Goal: Task Accomplishment & Management: Manage account settings

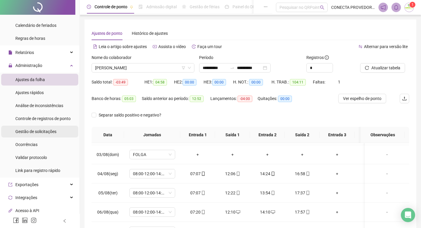
click at [38, 130] on span "Gestão de solicitações" at bounding box center [35, 131] width 41 height 5
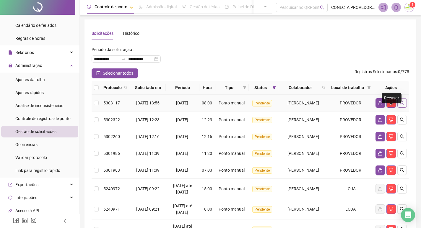
click at [400, 105] on icon "search" at bounding box center [402, 103] width 5 height 5
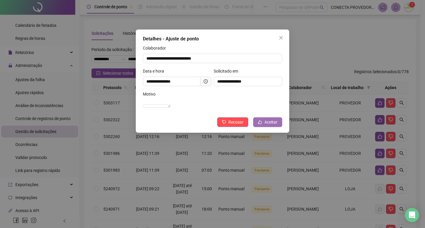
click at [262, 124] on icon "like" at bounding box center [260, 122] width 4 height 4
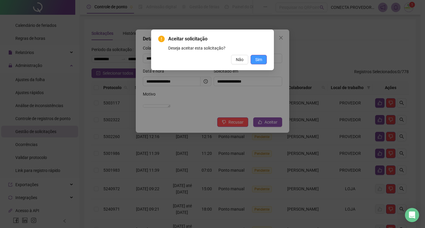
click at [265, 59] on button "Sim" at bounding box center [259, 59] width 16 height 9
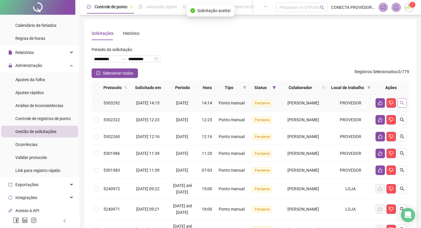
click at [402, 105] on icon "search" at bounding box center [402, 103] width 5 height 5
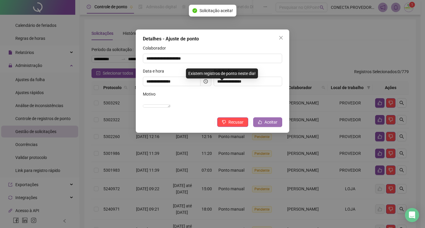
click at [265, 127] on button "Aceitar" at bounding box center [268, 122] width 29 height 9
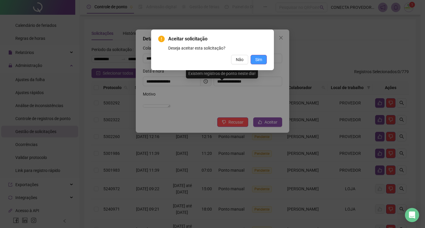
click at [262, 60] on button "Sim" at bounding box center [259, 59] width 16 height 9
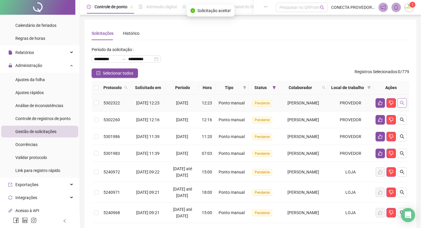
click at [403, 105] on icon "search" at bounding box center [402, 103] width 4 height 4
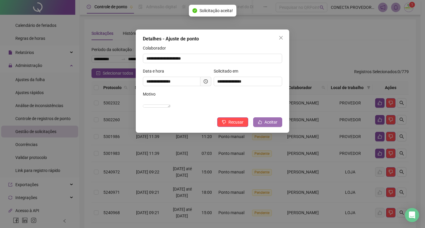
click at [275, 126] on span "Aceitar" at bounding box center [271, 122] width 13 height 7
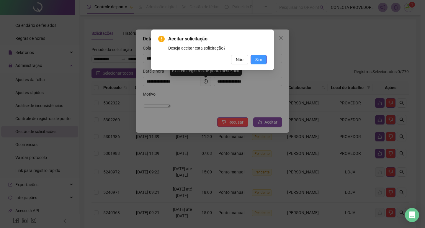
click at [261, 60] on span "Sim" at bounding box center [259, 59] width 7 height 7
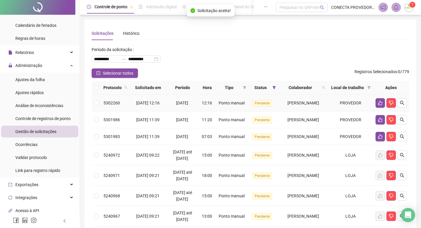
click at [403, 105] on icon "search" at bounding box center [402, 103] width 4 height 4
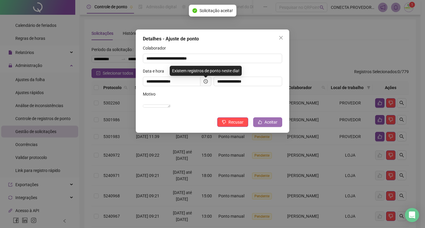
click at [270, 126] on span "Aceitar" at bounding box center [271, 122] width 13 height 7
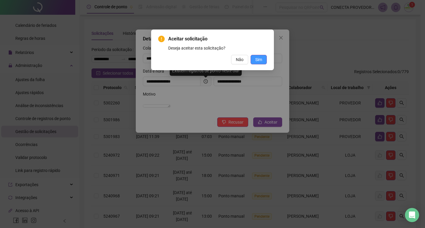
click at [252, 59] on button "Sim" at bounding box center [259, 59] width 16 height 9
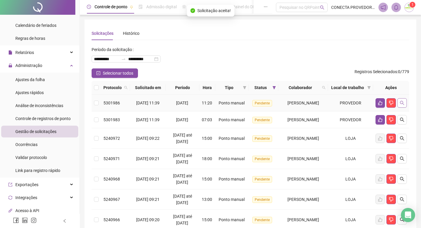
click at [404, 105] on icon "search" at bounding box center [402, 103] width 5 height 5
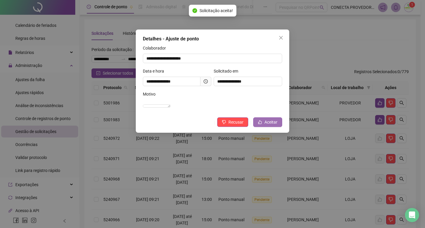
click at [259, 127] on button "Aceitar" at bounding box center [268, 122] width 29 height 9
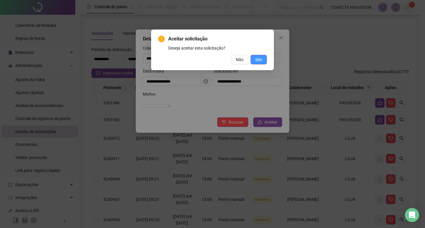
click at [262, 60] on span "Sim" at bounding box center [259, 59] width 7 height 7
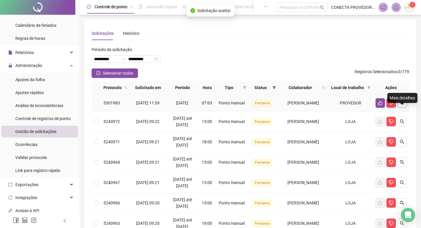
click at [402, 105] on icon "search" at bounding box center [402, 103] width 5 height 5
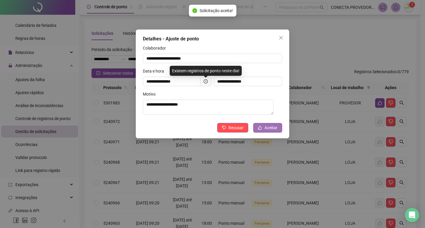
click at [277, 127] on span "Aceitar" at bounding box center [271, 128] width 13 height 7
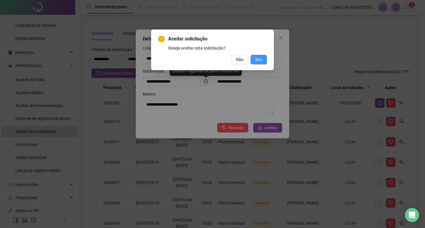
click at [259, 59] on span "Sim" at bounding box center [259, 59] width 7 height 7
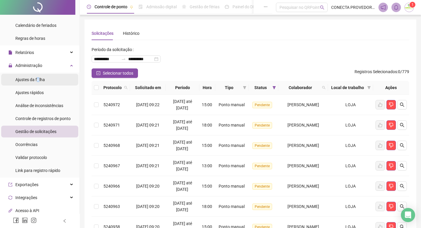
click at [36, 81] on span "Ajustes da folha" at bounding box center [30, 79] width 30 height 5
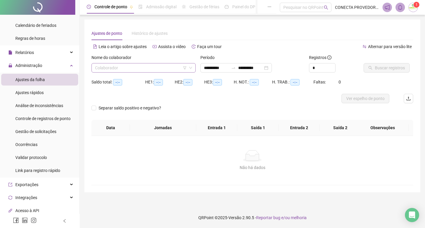
click at [114, 70] on input "search" at bounding box center [141, 68] width 92 height 9
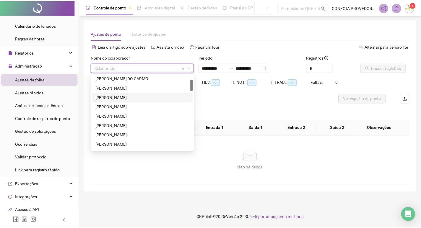
scroll to position [59, 0]
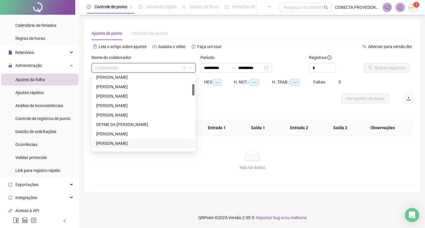
click at [108, 144] on div "[PERSON_NAME]" at bounding box center [143, 143] width 95 height 7
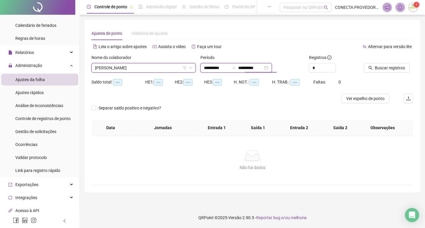
click at [248, 69] on input "**********" at bounding box center [250, 68] width 25 height 7
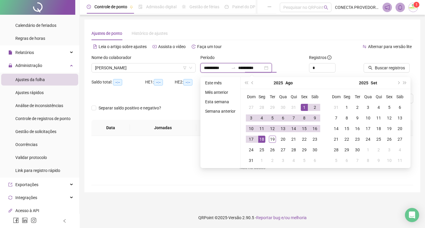
type input "**********"
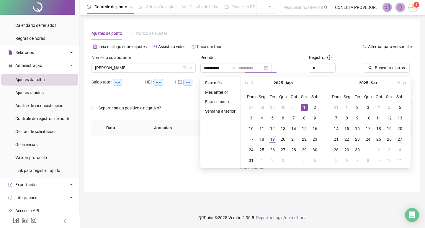
click at [303, 108] on div "1" at bounding box center [304, 107] width 7 height 7
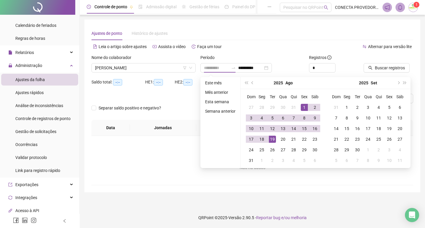
click at [274, 139] on div "19" at bounding box center [272, 139] width 7 height 7
type input "**********"
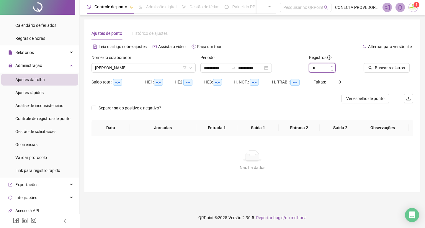
type input "*"
click at [332, 65] on icon "up" at bounding box center [333, 66] width 2 height 2
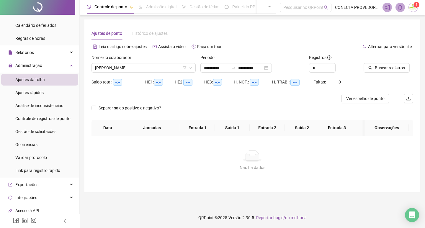
click at [381, 63] on div at bounding box center [381, 58] width 35 height 9
click at [380, 69] on span "Buscar registros" at bounding box center [390, 68] width 30 height 7
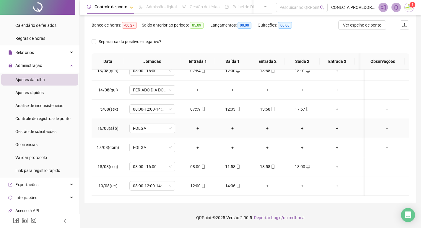
scroll to position [243, 0]
click at [32, 79] on span "Ajustes da folha" at bounding box center [30, 79] width 30 height 5
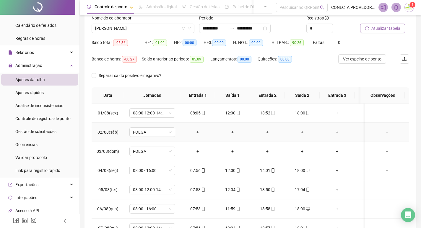
scroll to position [0, 0]
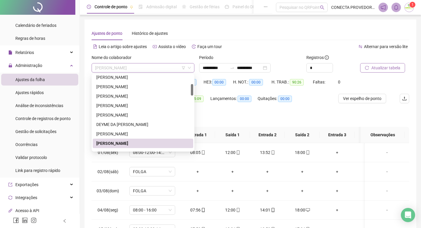
click at [157, 69] on span "[PERSON_NAME]" at bounding box center [143, 68] width 96 height 9
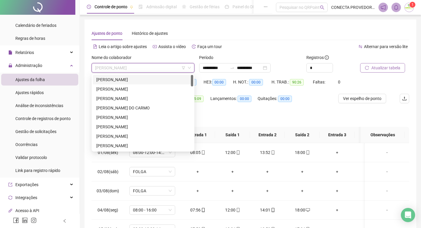
click at [125, 78] on div "[PERSON_NAME]" at bounding box center [142, 80] width 93 height 7
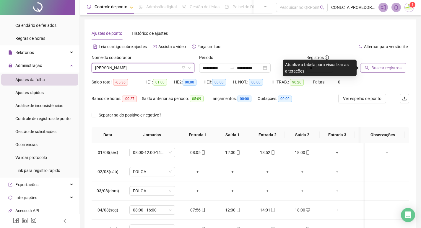
click at [378, 71] on span "Buscar registros" at bounding box center [386, 68] width 30 height 7
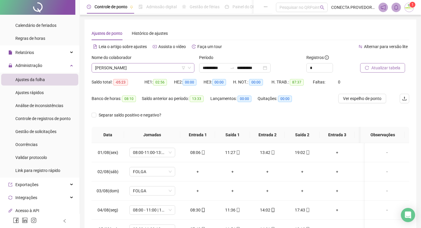
click at [123, 72] on span "[PERSON_NAME]" at bounding box center [143, 68] width 96 height 9
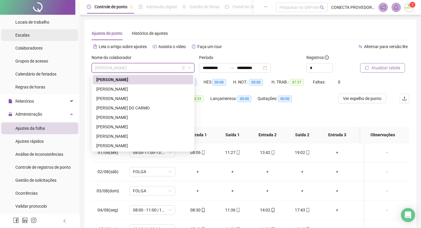
scroll to position [30, 0]
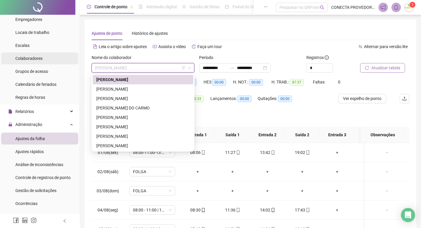
click at [30, 60] on span "Colaboradores" at bounding box center [28, 58] width 27 height 5
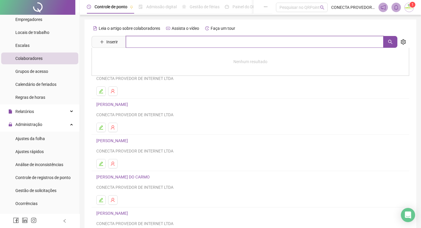
click at [141, 40] on input "text" at bounding box center [255, 42] width 258 height 12
type input "**********"
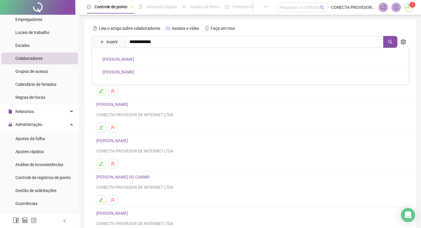
click at [134, 61] on link "[PERSON_NAME]" at bounding box center [119, 59] width 32 height 5
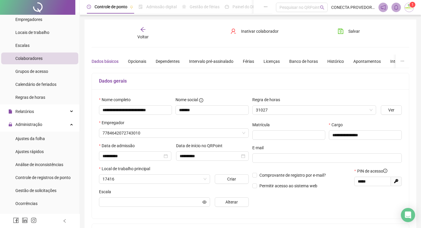
type input "**********"
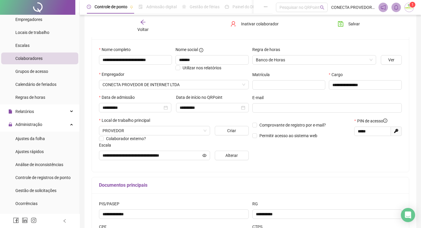
scroll to position [50, 0]
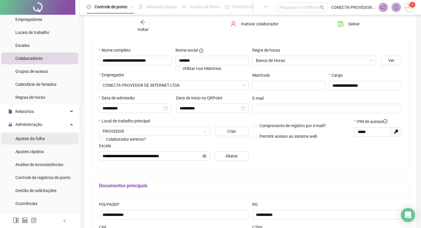
click at [35, 139] on span "Ajustes da folha" at bounding box center [30, 139] width 30 height 5
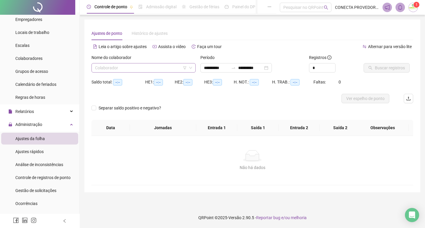
type input "**********"
click at [145, 68] on input "search" at bounding box center [141, 68] width 92 height 9
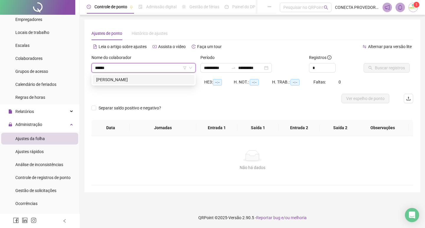
type input "*******"
click at [156, 80] on div "[PERSON_NAME]" at bounding box center [143, 80] width 95 height 7
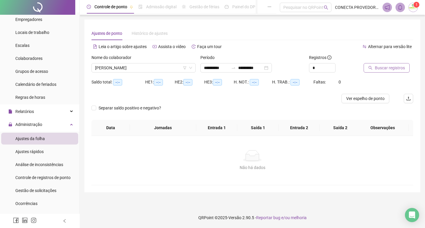
click at [382, 68] on span "Buscar registros" at bounding box center [390, 68] width 30 height 7
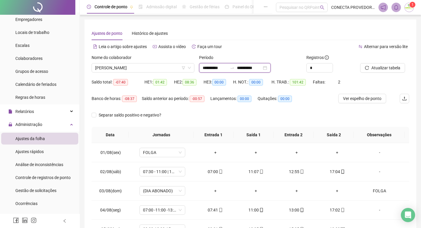
click at [250, 67] on input "**********" at bounding box center [249, 68] width 25 height 7
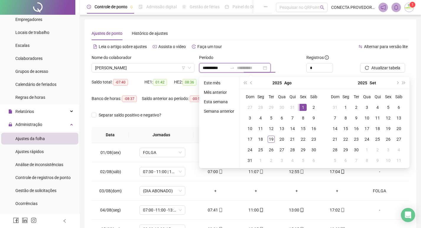
type input "**********"
click at [302, 106] on div "1" at bounding box center [303, 107] width 7 height 7
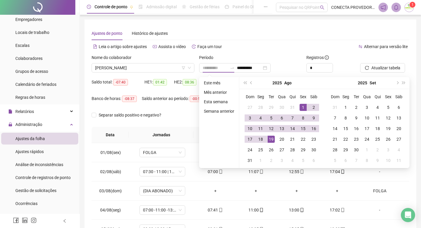
drag, startPoint x: 271, startPoint y: 137, endPoint x: 285, endPoint y: 120, distance: 21.4
click at [271, 136] on div "19" at bounding box center [271, 139] width 7 height 7
type input "**********"
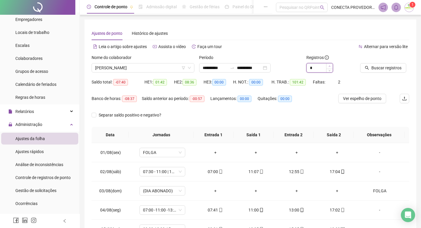
click at [328, 67] on span "Increase Value" at bounding box center [329, 66] width 7 height 5
type input "*"
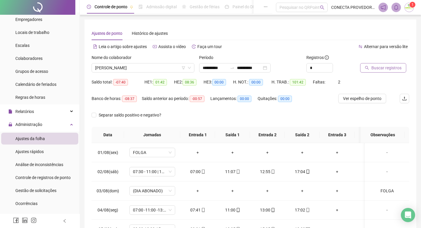
click at [371, 69] on button "Buscar registros" at bounding box center [383, 67] width 46 height 9
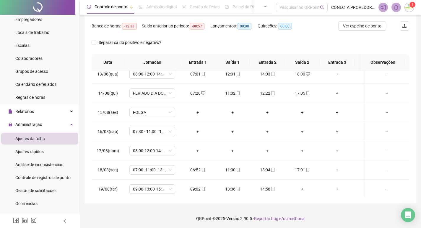
scroll to position [74, 0]
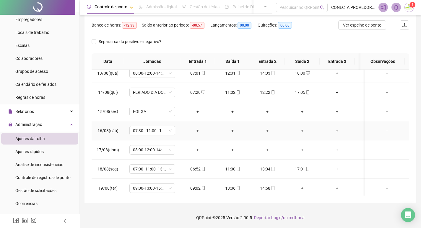
click at [384, 133] on div "-" at bounding box center [387, 131] width 35 height 7
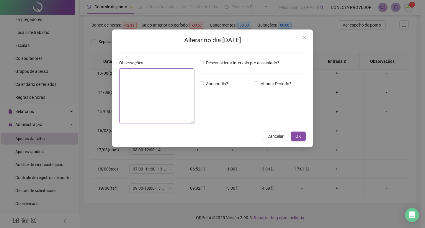
click at [178, 87] on textarea at bounding box center [156, 96] width 75 height 55
type textarea "***"
click at [299, 36] on h2 "Alterar no dia [DATE]" at bounding box center [212, 40] width 187 height 10
click at [311, 41] on div "Alterar no dia [DATE] Observações *** Desconsiderar intervalo pré-assinalado? A…" at bounding box center [212, 89] width 201 height 118
click at [306, 37] on icon "close" at bounding box center [305, 37] width 5 height 5
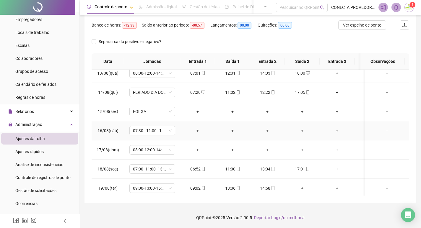
click at [382, 131] on div "-" at bounding box center [387, 131] width 35 height 7
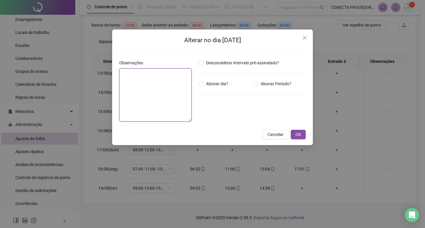
click at [166, 91] on textarea at bounding box center [155, 95] width 72 height 53
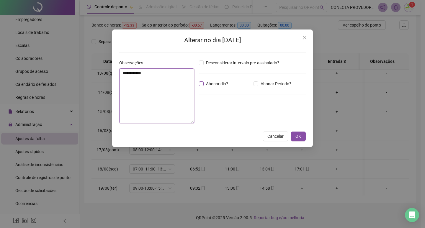
type textarea "**********"
click at [301, 136] on span "OK" at bounding box center [299, 136] width 6 height 7
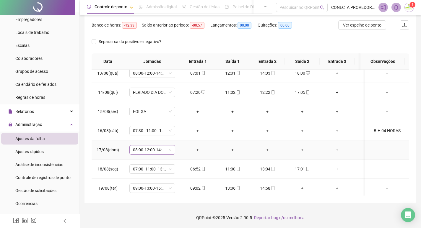
click at [167, 149] on span "08:00-12:00-14:00-18:00" at bounding box center [152, 150] width 39 height 9
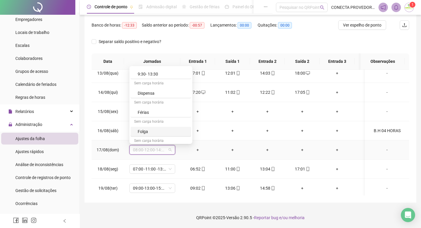
click at [155, 129] on div "Folga" at bounding box center [163, 132] width 50 height 7
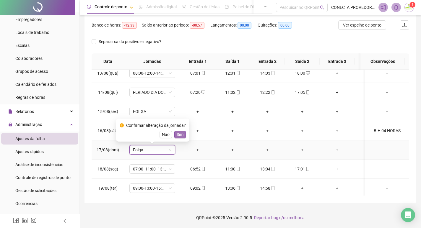
click at [179, 136] on span "Sim" at bounding box center [180, 134] width 7 height 7
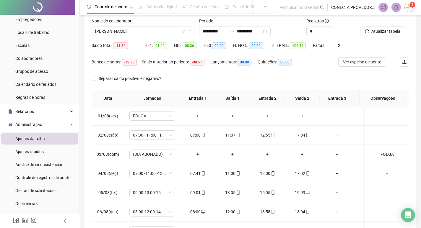
scroll to position [0, 0]
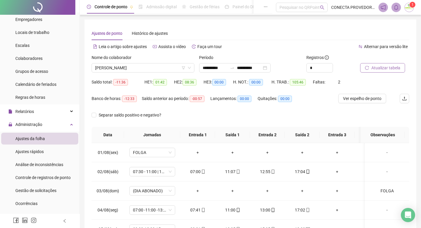
click at [390, 69] on span "Atualizar tabela" at bounding box center [385, 68] width 29 height 7
click at [38, 61] on span "Colaboradores" at bounding box center [28, 58] width 27 height 5
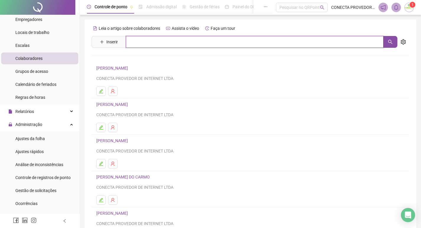
click at [167, 41] on input "text" at bounding box center [255, 42] width 258 height 12
type input "*******"
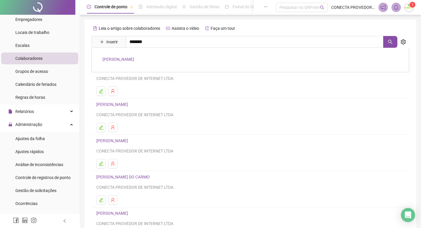
click at [134, 58] on link "[PERSON_NAME]" at bounding box center [119, 59] width 32 height 5
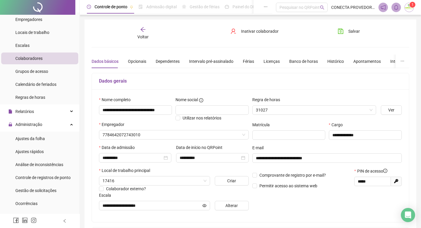
type input "**********"
click at [297, 60] on div "Banco de horas" at bounding box center [303, 61] width 29 height 7
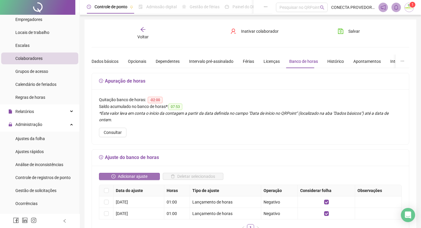
click at [127, 173] on span "Adicionar ajuste" at bounding box center [133, 176] width 30 height 7
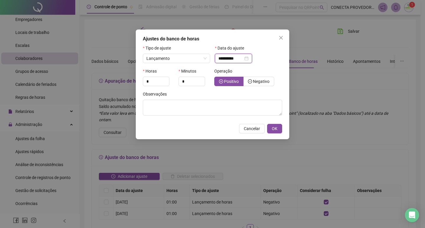
click at [236, 61] on input "**********" at bounding box center [231, 58] width 25 height 7
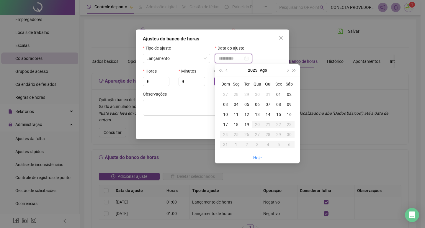
type input "**********"
click at [292, 115] on div "16" at bounding box center [289, 114] width 11 height 7
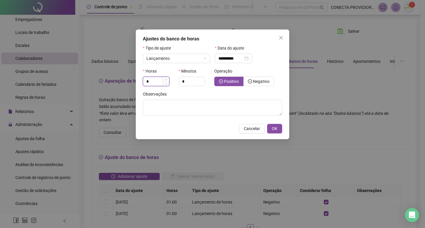
click at [165, 80] on icon "up" at bounding box center [166, 80] width 2 height 2
click at [166, 79] on icon "up" at bounding box center [166, 80] width 2 height 2
type input "*"
click at [166, 79] on icon "up" at bounding box center [166, 80] width 2 height 2
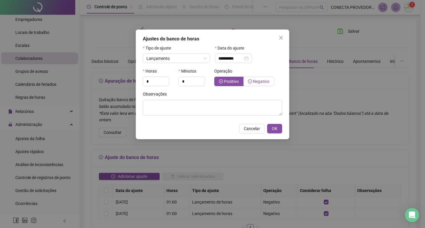
click at [252, 82] on span "Negativo" at bounding box center [259, 81] width 22 height 5
click at [273, 130] on span "OK" at bounding box center [275, 129] width 6 height 7
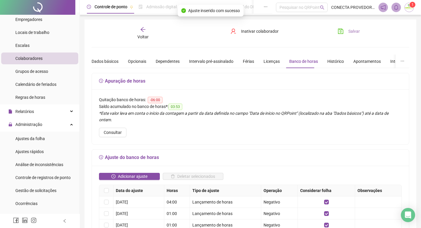
click at [350, 33] on span "Salvar" at bounding box center [354, 31] width 12 height 7
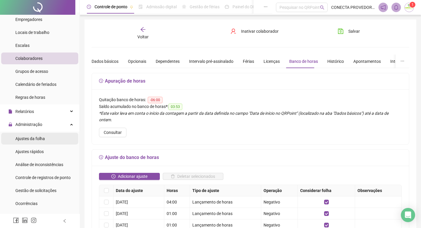
click at [35, 139] on span "Ajustes da folha" at bounding box center [30, 139] width 30 height 5
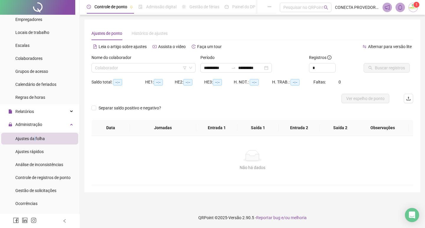
type input "**********"
click at [151, 68] on input "search" at bounding box center [141, 68] width 92 height 9
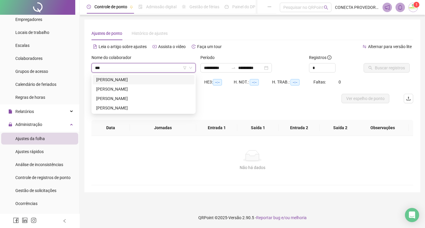
type input "****"
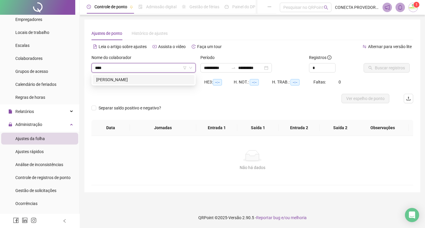
click at [117, 80] on div "[PERSON_NAME]" at bounding box center [143, 80] width 95 height 7
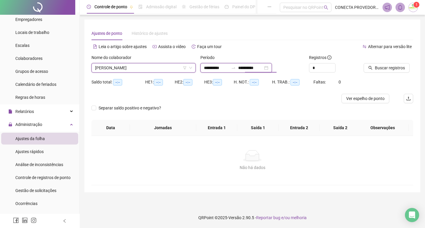
click at [263, 69] on input "**********" at bounding box center [250, 68] width 25 height 7
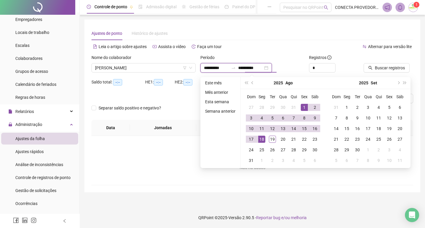
type input "**********"
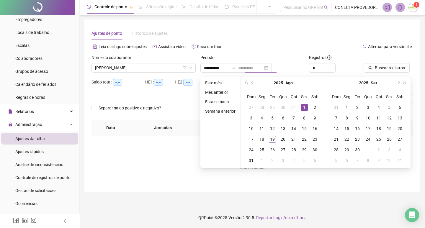
click at [301, 106] on div "1" at bounding box center [304, 107] width 7 height 7
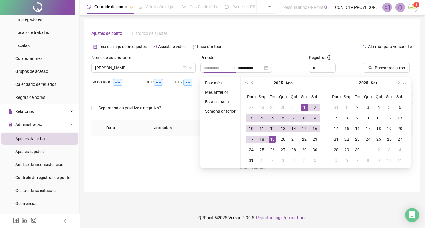
drag, startPoint x: 272, startPoint y: 139, endPoint x: 283, endPoint y: 128, distance: 15.9
click at [271, 139] on div "19" at bounding box center [272, 139] width 7 height 7
type input "**********"
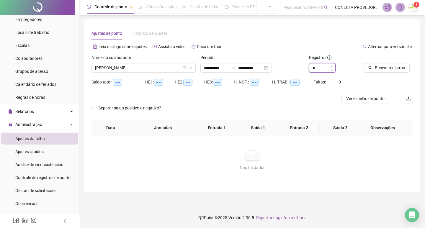
type input "*"
click at [331, 66] on span "Increase Value" at bounding box center [332, 66] width 7 height 5
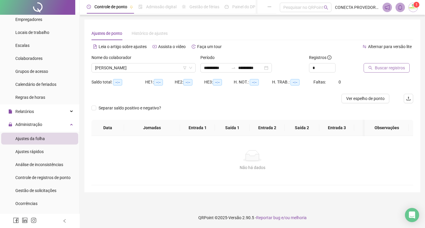
click at [378, 70] on span "Buscar registros" at bounding box center [390, 68] width 30 height 7
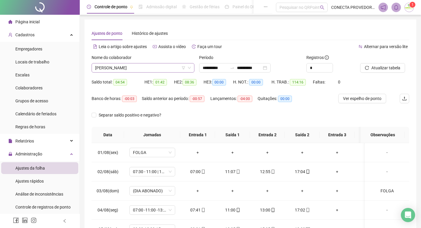
click at [152, 67] on span "[PERSON_NAME]" at bounding box center [143, 68] width 96 height 9
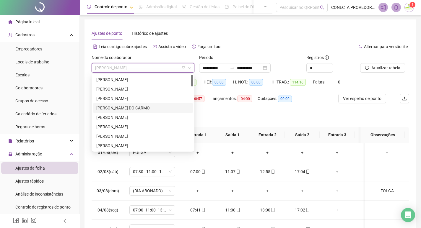
scroll to position [30, 0]
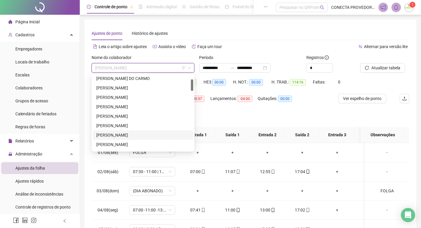
click at [116, 135] on div "[PERSON_NAME]" at bounding box center [142, 135] width 93 height 7
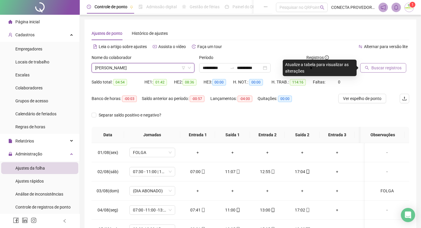
click at [371, 68] on button "Buscar registros" at bounding box center [383, 67] width 46 height 9
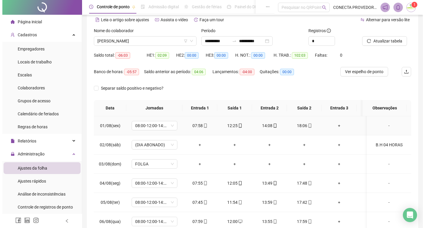
scroll to position [0, 0]
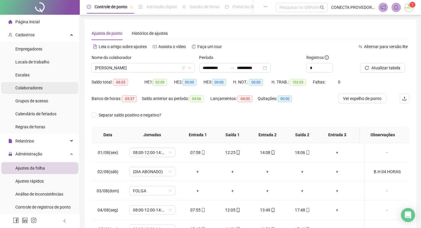
click at [31, 89] on span "Colaboradores" at bounding box center [28, 88] width 27 height 5
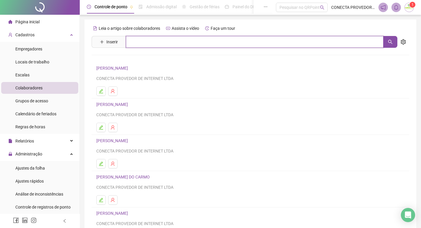
click at [153, 42] on input "text" at bounding box center [255, 42] width 258 height 12
click at [389, 41] on icon "search" at bounding box center [390, 42] width 5 height 5
type input "****"
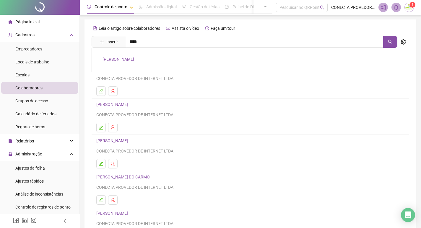
click at [134, 59] on link "[PERSON_NAME]" at bounding box center [119, 59] width 32 height 5
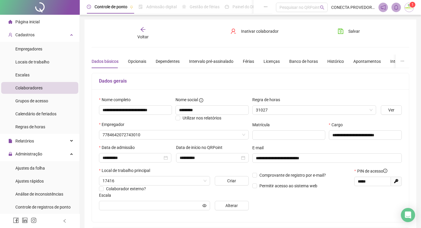
type input "**********"
click at [290, 59] on div "Banco de horas" at bounding box center [303, 61] width 29 height 7
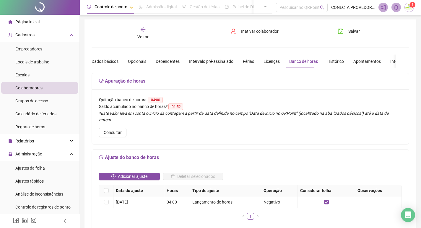
click at [140, 37] on span "Voltar" at bounding box center [142, 37] width 11 height 5
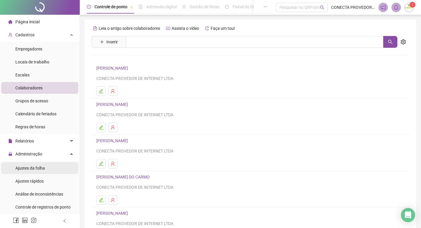
click at [27, 171] on span "Ajustes da folha" at bounding box center [30, 168] width 30 height 5
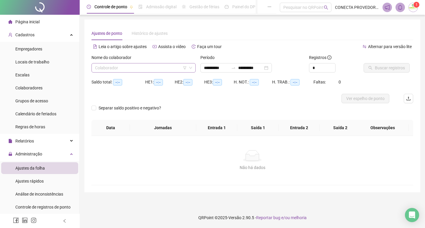
type input "**********"
click at [159, 66] on input "search" at bounding box center [141, 68] width 92 height 9
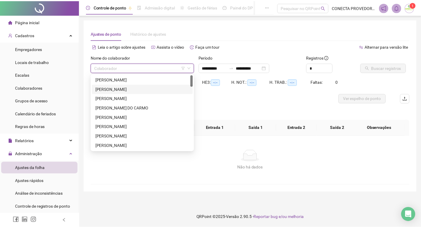
scroll to position [30, 0]
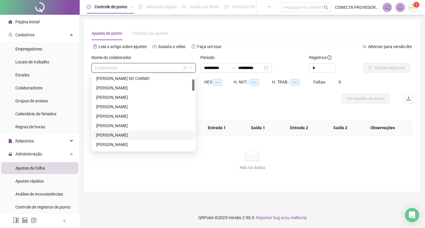
click at [98, 134] on div "[PERSON_NAME]" at bounding box center [143, 135] width 95 height 7
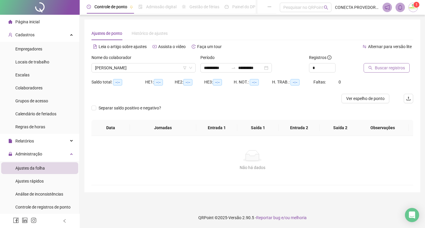
click at [373, 70] on icon "search" at bounding box center [371, 68] width 4 height 4
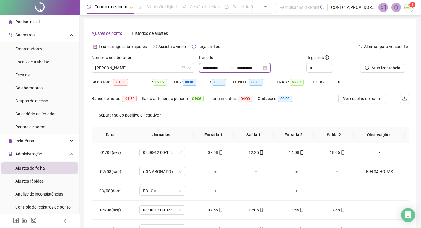
click at [224, 70] on input "**********" at bounding box center [215, 68] width 25 height 7
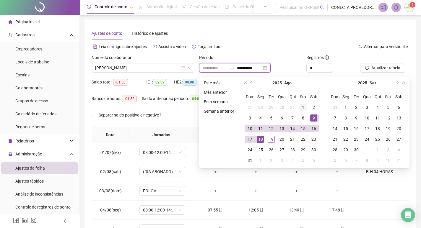
type input "**********"
click at [303, 108] on div "1" at bounding box center [303, 107] width 7 height 7
type input "**********"
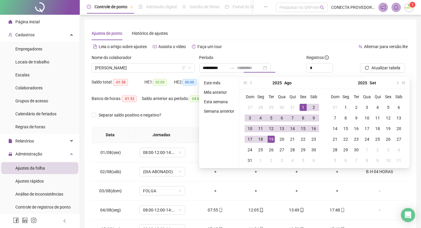
click at [270, 140] on div "19" at bounding box center [271, 139] width 7 height 7
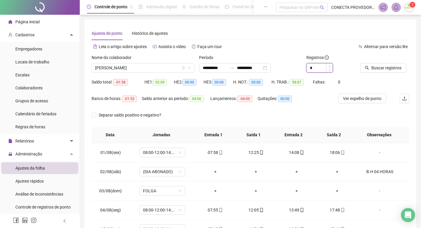
click at [329, 66] on icon "up" at bounding box center [330, 66] width 2 height 2
type input "*"
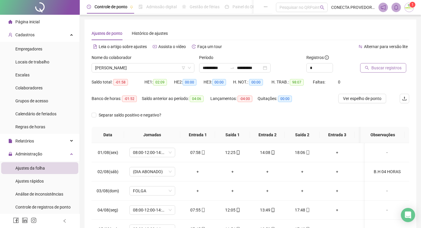
click at [371, 66] on span "Buscar registros" at bounding box center [386, 68] width 30 height 7
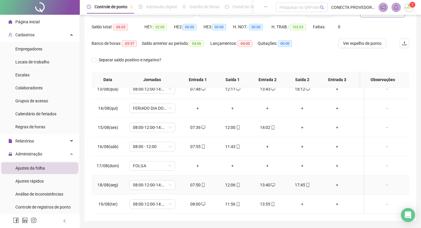
scroll to position [74, 0]
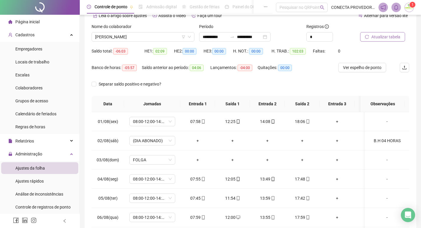
scroll to position [0, 0]
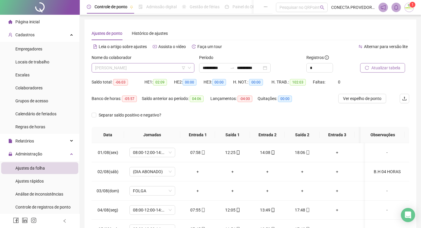
click at [168, 70] on span "[PERSON_NAME]" at bounding box center [143, 68] width 96 height 9
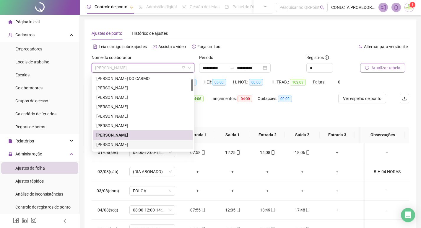
click at [117, 143] on div "[PERSON_NAME]" at bounding box center [142, 145] width 93 height 7
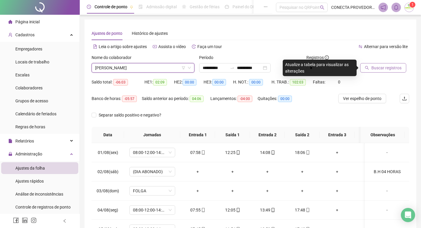
click at [376, 70] on span "Buscar registros" at bounding box center [386, 68] width 30 height 7
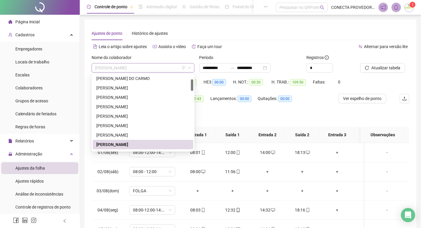
click at [164, 67] on span "[PERSON_NAME]" at bounding box center [143, 68] width 96 height 9
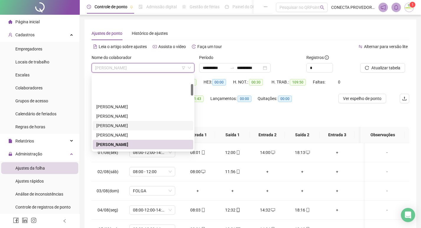
scroll to position [59, 0]
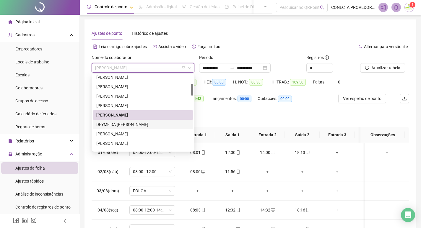
click at [122, 123] on div "DEYME DA [PERSON_NAME]" at bounding box center [142, 124] width 93 height 7
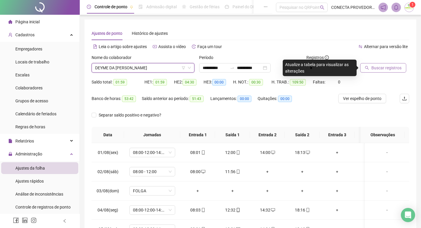
click at [367, 69] on icon "search" at bounding box center [367, 68] width 4 height 4
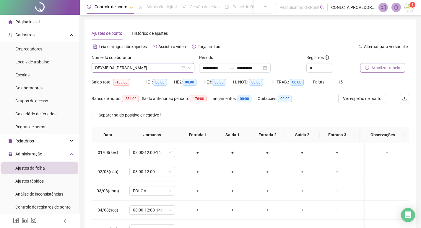
click at [155, 66] on span "DEYME DA [PERSON_NAME]" at bounding box center [143, 68] width 96 height 9
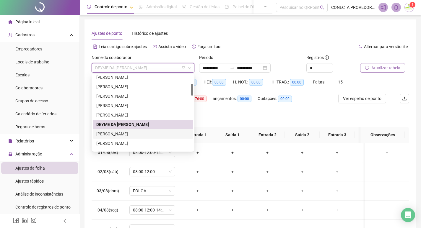
click at [126, 136] on div "[PERSON_NAME]" at bounding box center [142, 134] width 93 height 7
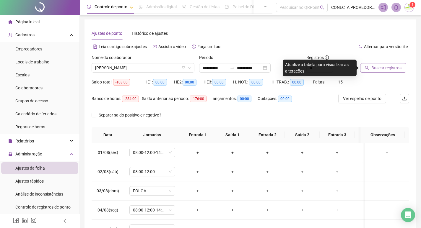
click at [375, 69] on span "Buscar registros" at bounding box center [386, 68] width 30 height 7
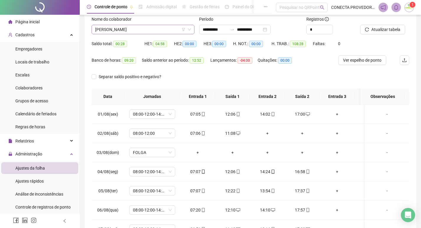
scroll to position [0, 0]
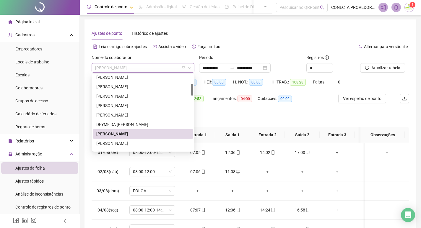
click at [154, 64] on span "[PERSON_NAME]" at bounding box center [143, 68] width 96 height 9
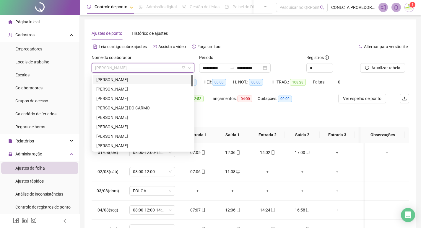
click at [138, 79] on div "[PERSON_NAME]" at bounding box center [142, 80] width 93 height 7
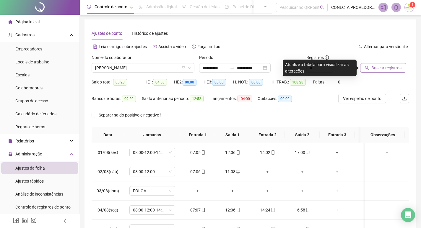
click at [374, 64] on button "Buscar registros" at bounding box center [383, 67] width 46 height 9
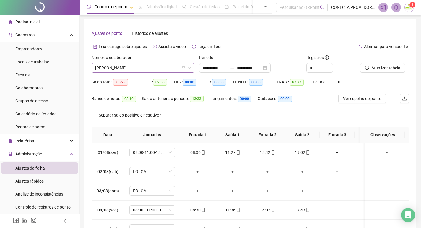
click at [162, 67] on span "[PERSON_NAME]" at bounding box center [143, 68] width 96 height 9
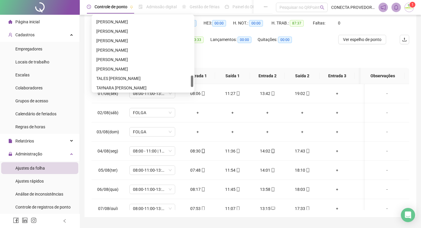
scroll to position [357, 0]
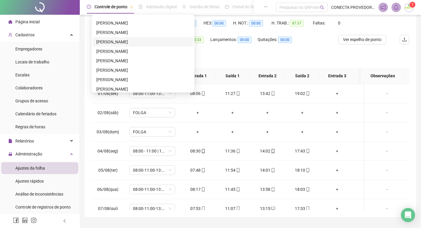
click at [150, 40] on div "[PERSON_NAME]" at bounding box center [142, 42] width 93 height 7
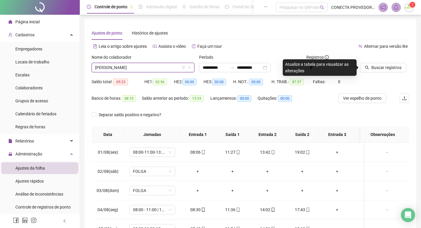
scroll to position [0, 0]
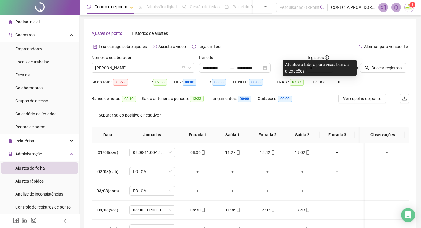
click at [29, 94] on ul "Empregadores Locais de trabalho Escalas Colaboradores Grupos de acesso Calendár…" at bounding box center [39, 88] width 79 height 92
click at [30, 88] on span "Colaboradores" at bounding box center [28, 88] width 27 height 5
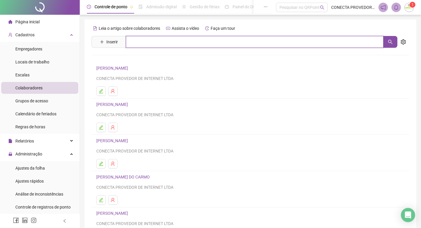
click at [158, 43] on input "text" at bounding box center [255, 42] width 258 height 12
type input "********"
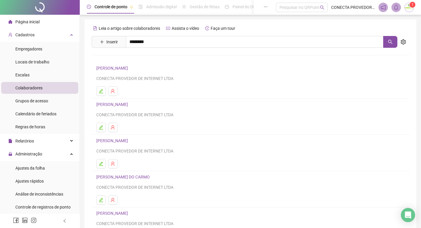
click at [134, 60] on link "[PERSON_NAME]" at bounding box center [119, 59] width 32 height 5
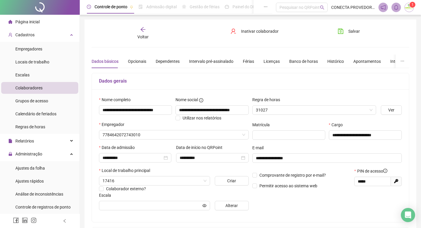
type input "**********"
click at [295, 61] on div "Banco de horas" at bounding box center [303, 61] width 29 height 7
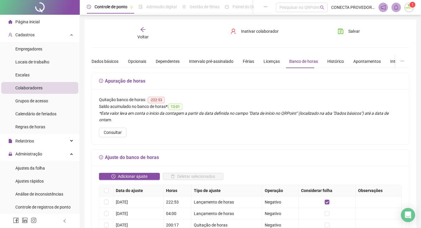
click at [139, 36] on span "Voltar" at bounding box center [142, 37] width 11 height 5
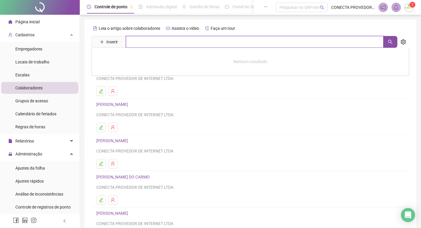
click at [134, 41] on input "text" at bounding box center [255, 42] width 258 height 12
type input "******"
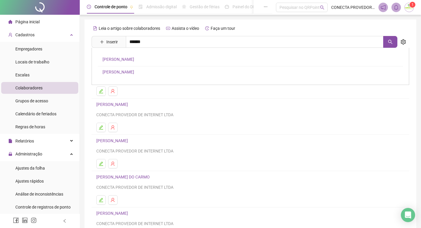
click at [132, 58] on link "[PERSON_NAME]" at bounding box center [119, 59] width 32 height 5
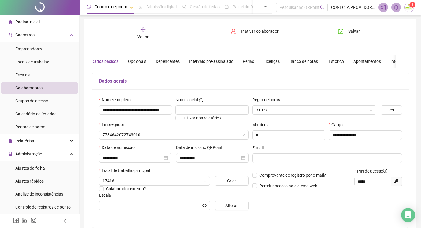
type input "**********"
click at [289, 61] on div "Banco de horas" at bounding box center [303, 61] width 29 height 7
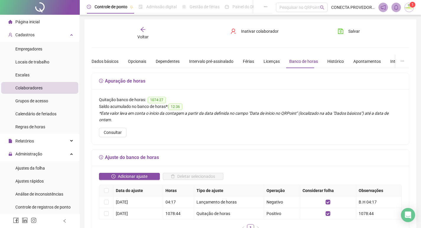
click at [173, 109] on span "12:36" at bounding box center [175, 107] width 14 height 7
click at [238, 84] on h5 "Apuração de horas" at bounding box center [250, 81] width 303 height 7
